Goal: Transaction & Acquisition: Download file/media

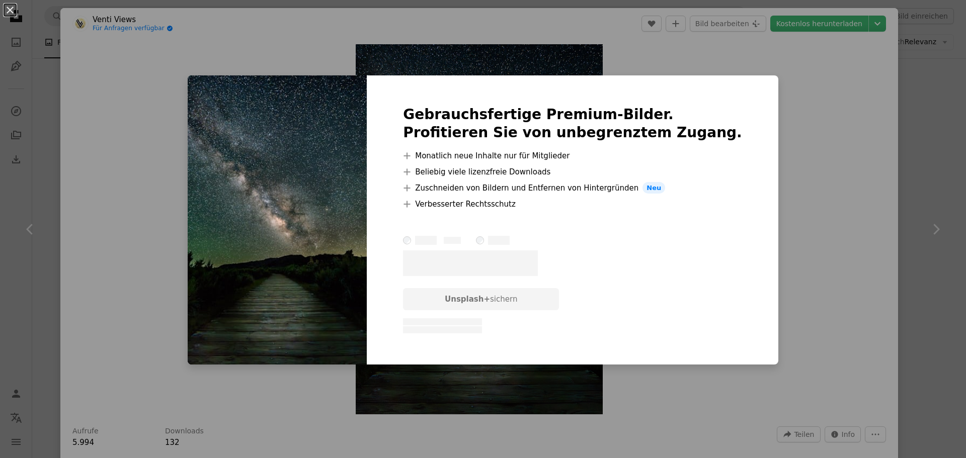
scroll to position [1660, 0]
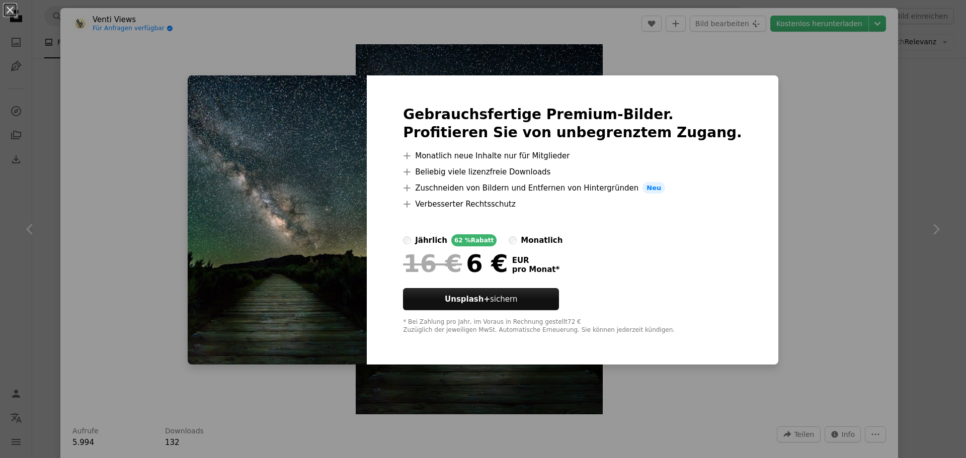
click at [782, 92] on div "An X shape Gebrauchsfertige Premium-Bilder. Profitieren Sie von unbegrenztem Zu…" at bounding box center [483, 229] width 966 height 458
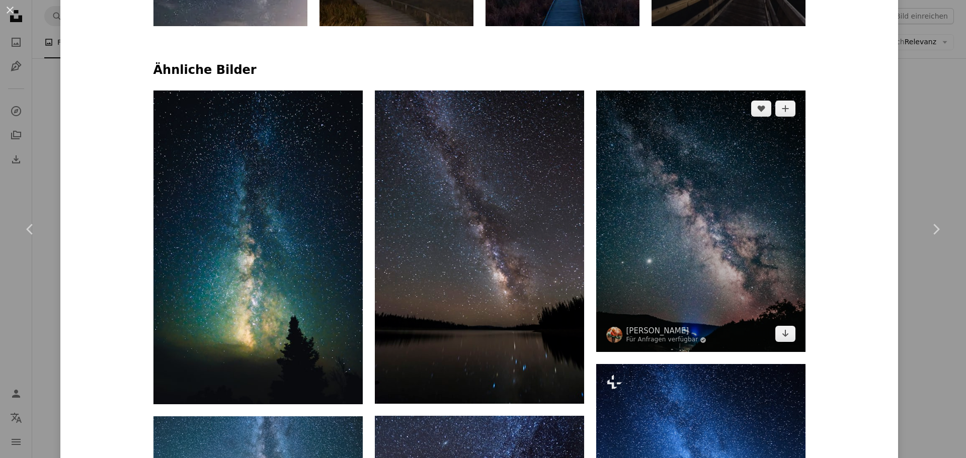
scroll to position [704, 0]
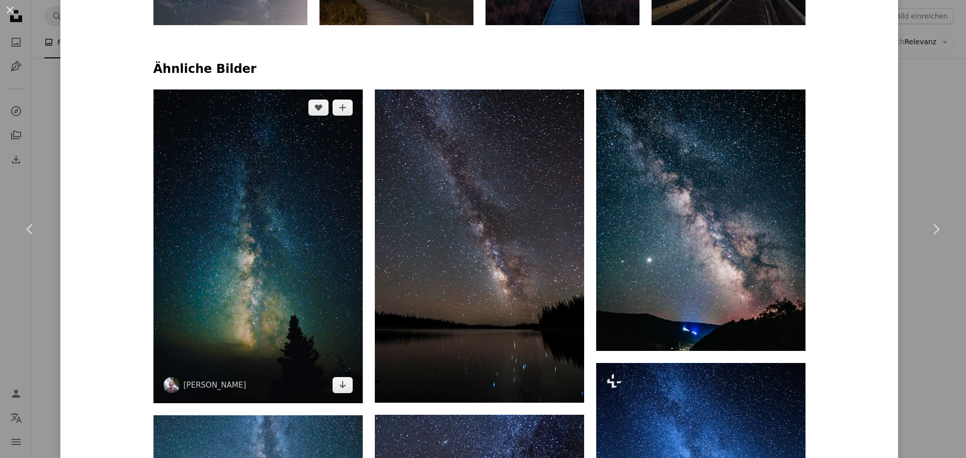
click at [262, 263] on img at bounding box center [257, 247] width 209 height 314
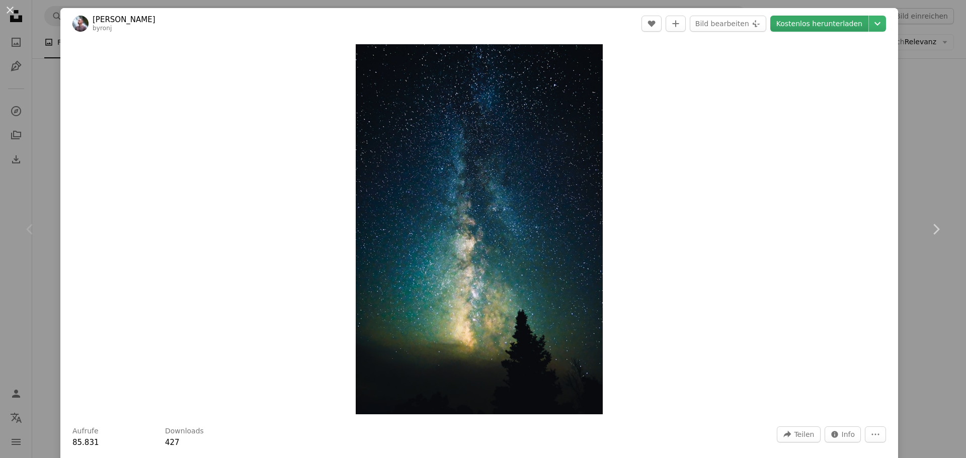
click at [813, 26] on link "Kostenlos herunterladen" at bounding box center [819, 24] width 98 height 16
